Goal: Register for event/course

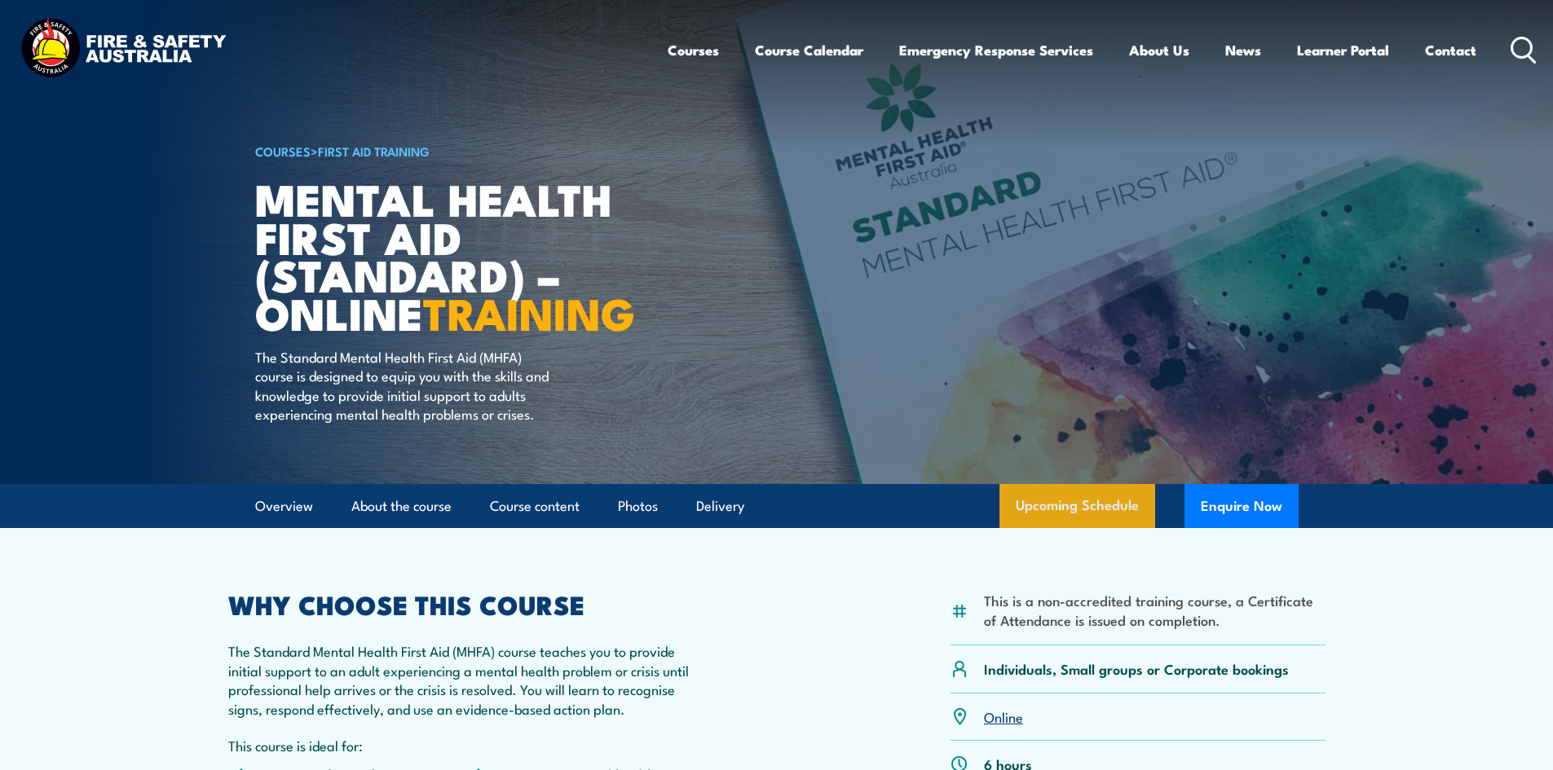
click at [1052, 524] on link "Upcoming Schedule" at bounding box center [1077, 506] width 156 height 44
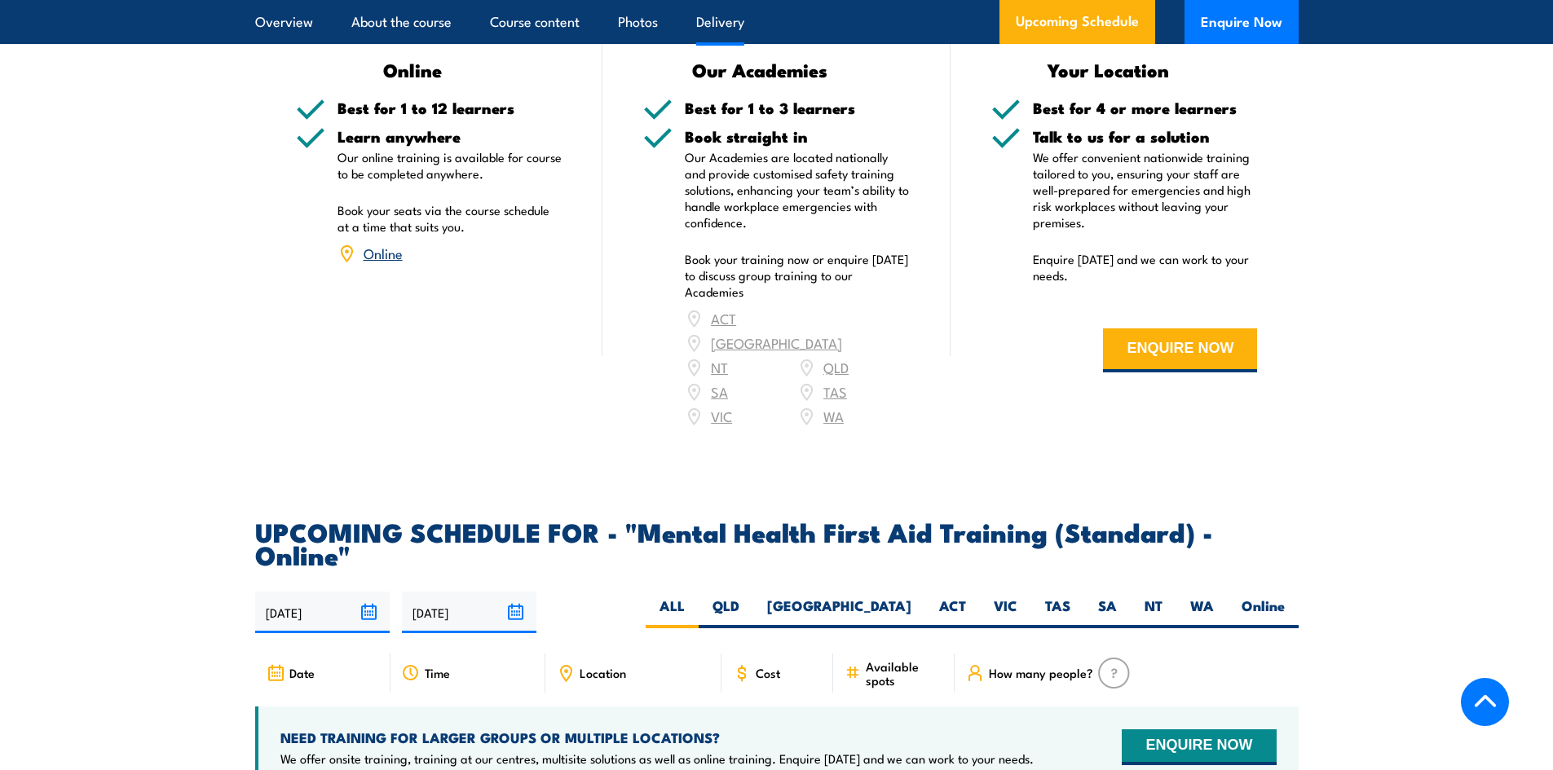
scroll to position [3347, 0]
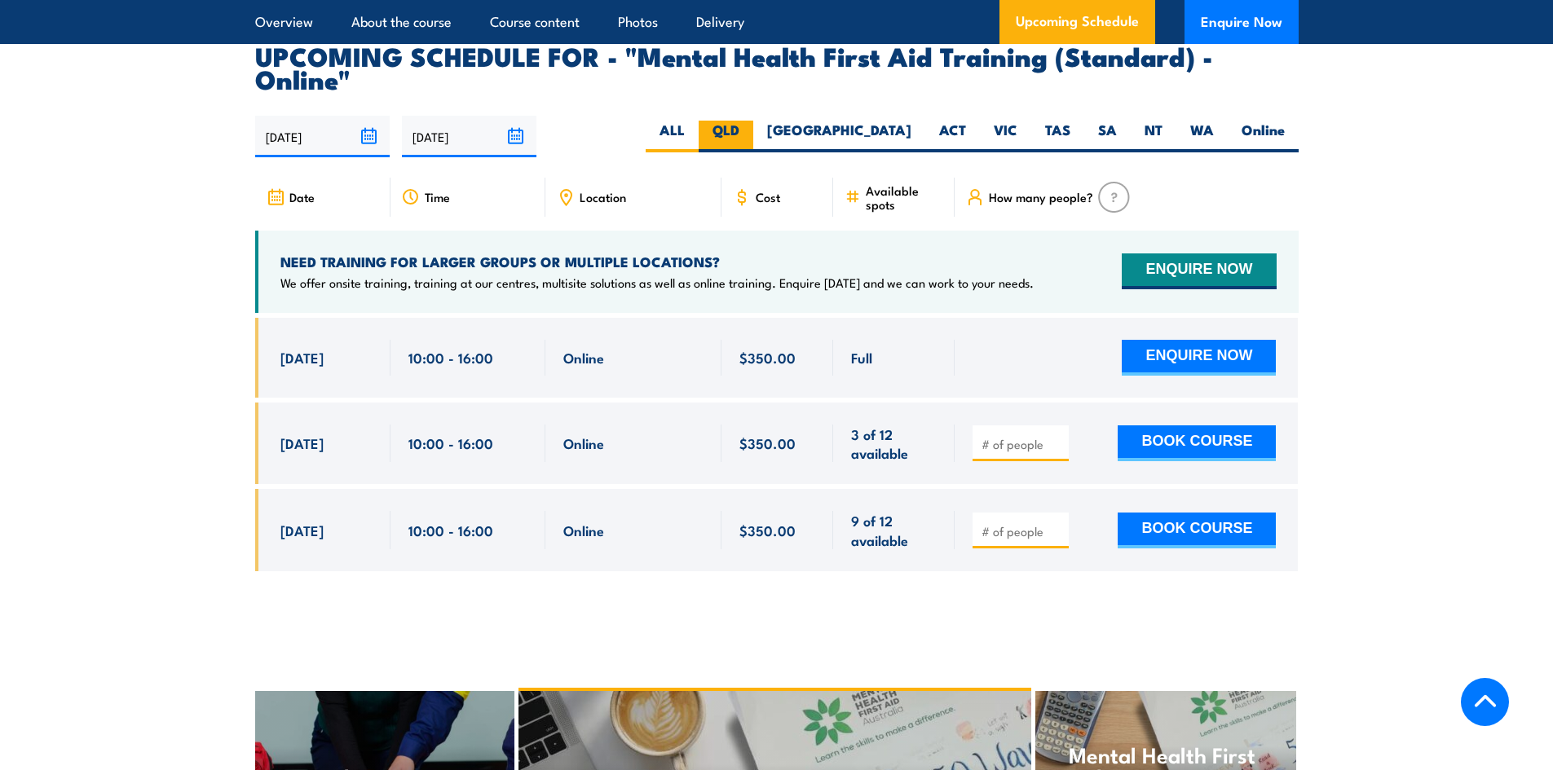
click at [753, 121] on label "QLD" at bounding box center [726, 137] width 55 height 32
click at [750, 121] on input "QLD" at bounding box center [744, 126] width 11 height 11
radio input "true"
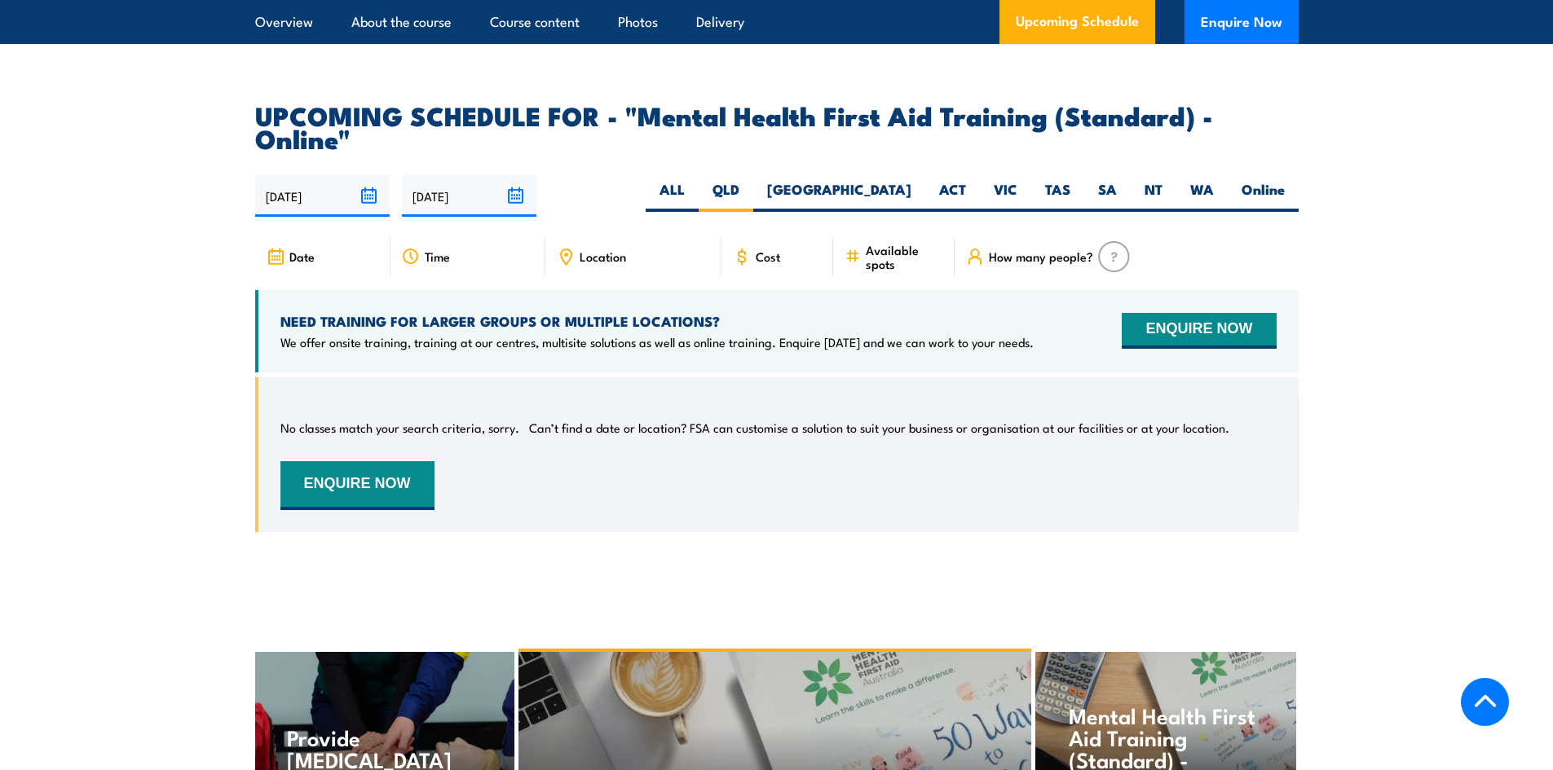
scroll to position [3347, 0]
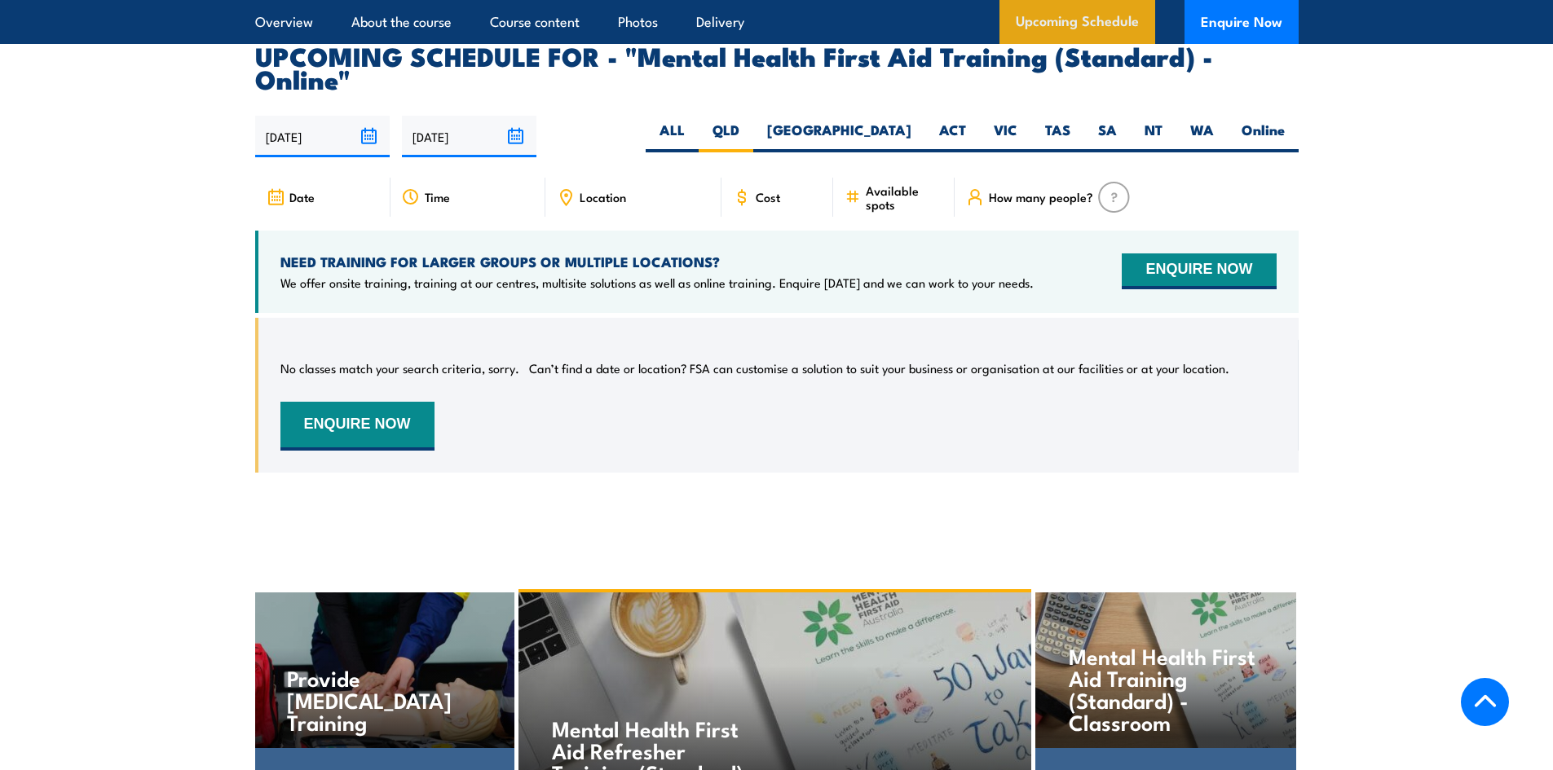
click at [1038, 24] on link "Upcoming Schedule" at bounding box center [1077, 22] width 156 height 44
